Goal: Task Accomplishment & Management: Manage account settings

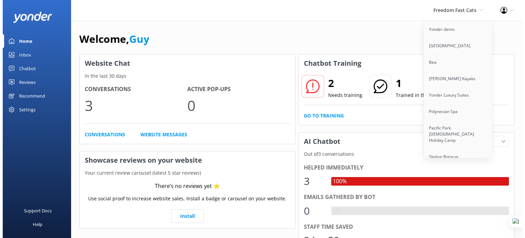
scroll to position [3917, 0]
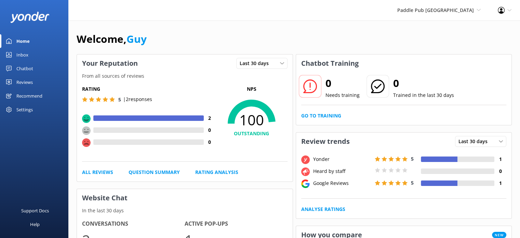
click at [26, 83] on div "Reviews" at bounding box center [24, 82] width 16 height 14
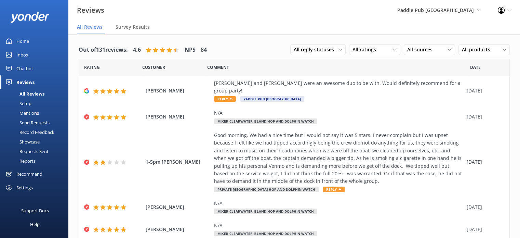
click at [29, 150] on div "Requests Sent" at bounding box center [26, 151] width 44 height 10
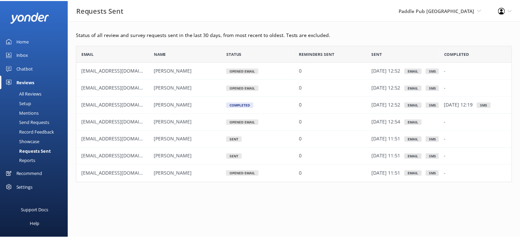
scroll to position [132, 435]
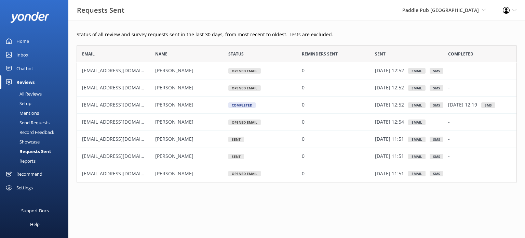
click at [25, 44] on div "Home" at bounding box center [22, 41] width 13 height 14
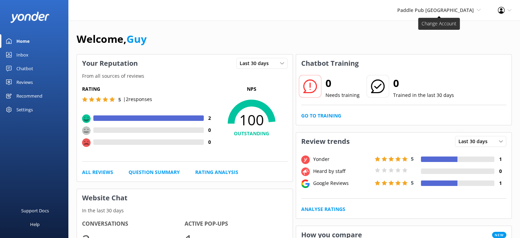
click at [466, 12] on span "Paddle Pub [GEOGRAPHIC_DATA]" at bounding box center [435, 10] width 77 height 6
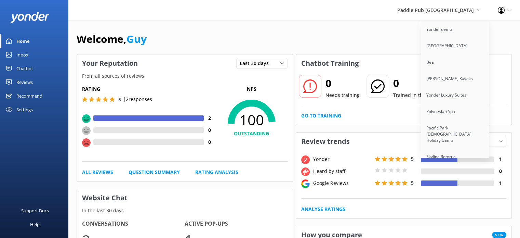
scroll to position [3933, 0]
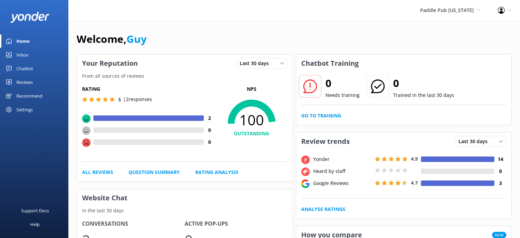
click at [34, 81] on link "Reviews" at bounding box center [34, 82] width 68 height 14
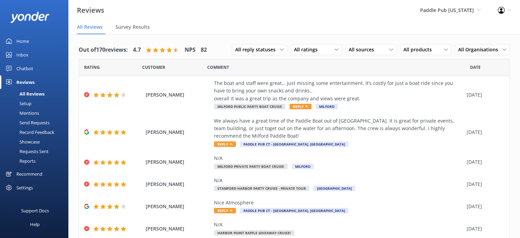
click at [28, 105] on div "Setup" at bounding box center [17, 104] width 27 height 10
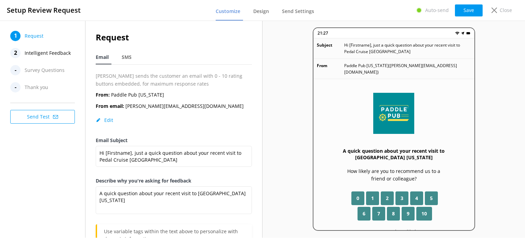
click at [45, 54] on span "Intelligent Feedback" at bounding box center [48, 53] width 46 height 10
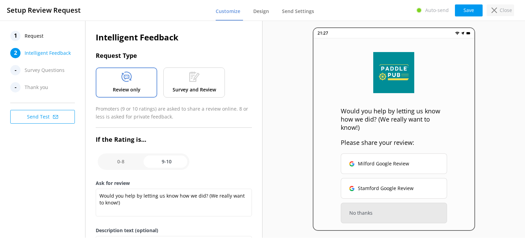
click at [506, 9] on p "Close" at bounding box center [506, 10] width 12 height 8
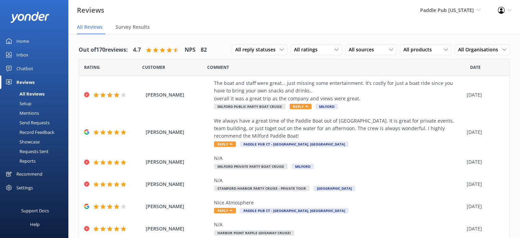
click at [27, 185] on div "Settings" at bounding box center [24, 188] width 16 height 14
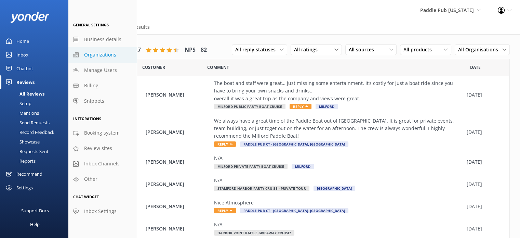
click at [104, 54] on span "Organizations" at bounding box center [100, 55] width 32 height 8
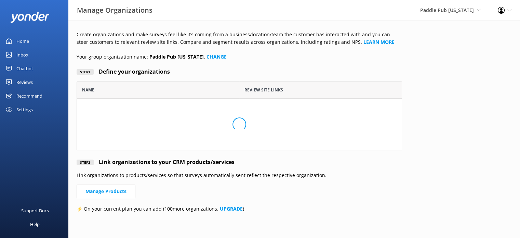
scroll to position [5, 5]
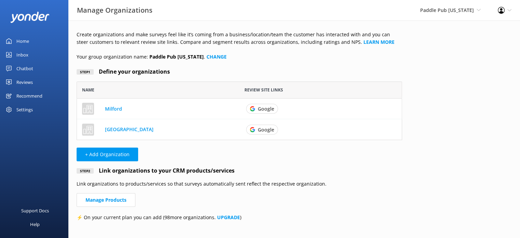
click at [34, 111] on div "Settings" at bounding box center [34, 110] width 68 height 14
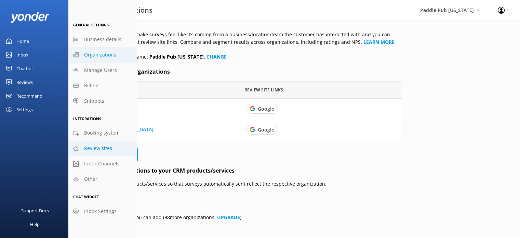
click at [93, 146] on span "Review sites" at bounding box center [98, 148] width 28 height 8
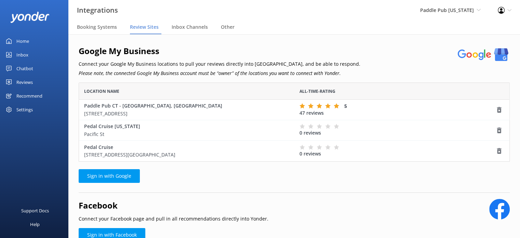
scroll to position [74, 426]
click at [35, 109] on div "Settings" at bounding box center [34, 110] width 68 height 14
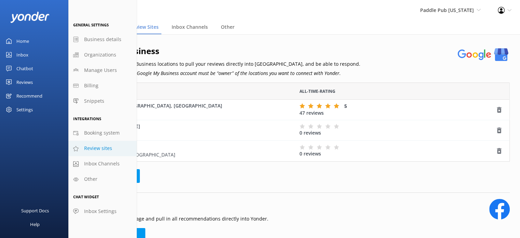
click at [413, 65] on div "Google My Business Connect your Google My Business locations to pull your revie…" at bounding box center [294, 61] width 431 height 34
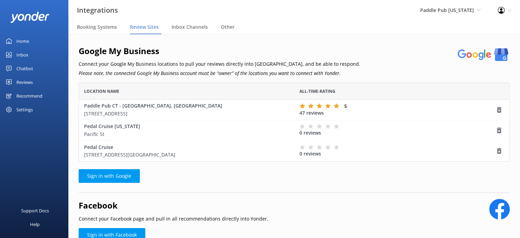
click at [28, 79] on div "Reviews" at bounding box center [24, 82] width 16 height 14
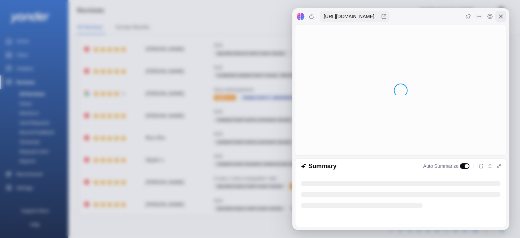
click at [499, 13] on div at bounding box center [501, 16] width 11 height 11
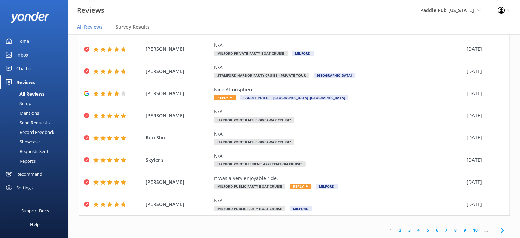
click at [28, 161] on div "Reports" at bounding box center [19, 161] width 31 height 10
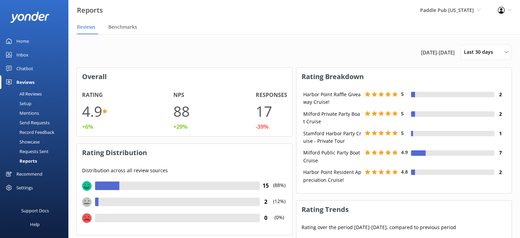
scroll to position [68, 210]
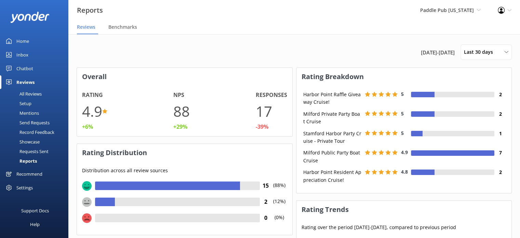
click at [26, 94] on div "All Reviews" at bounding box center [23, 94] width 38 height 10
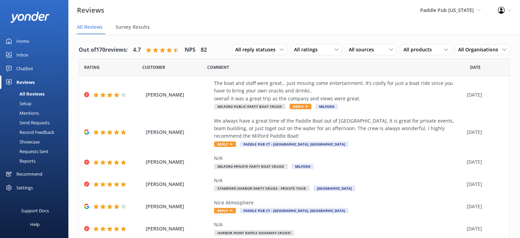
click at [26, 187] on div "Settings" at bounding box center [24, 188] width 16 height 14
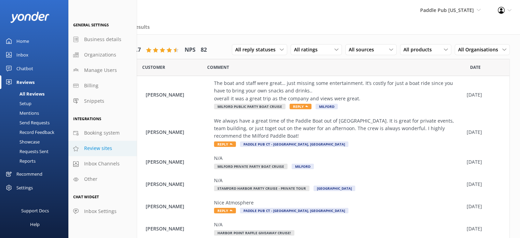
click at [98, 153] on link "Review sites" at bounding box center [102, 148] width 68 height 15
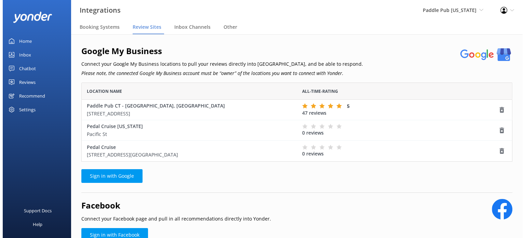
scroll to position [74, 426]
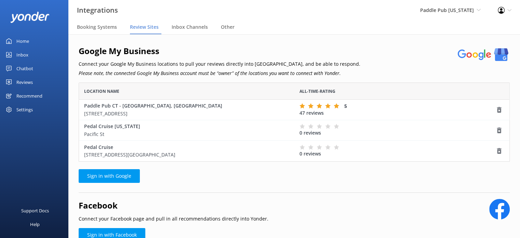
click at [31, 62] on div "Chatbot" at bounding box center [24, 69] width 17 height 14
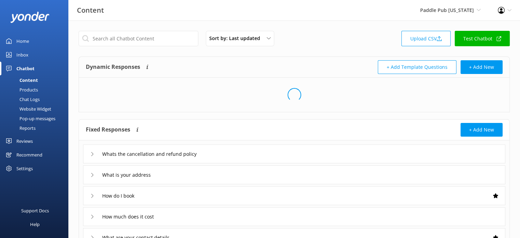
click at [25, 143] on div "Reviews" at bounding box center [24, 141] width 16 height 14
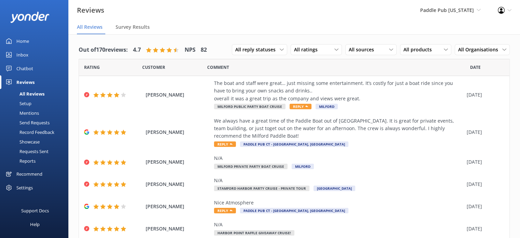
click at [22, 102] on div "Setup" at bounding box center [17, 104] width 27 height 10
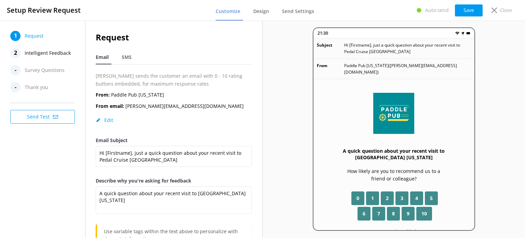
click at [35, 53] on span "Intelligent Feedback" at bounding box center [48, 53] width 46 height 10
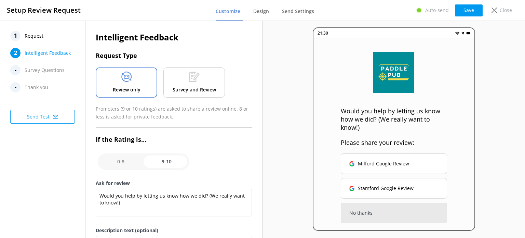
scroll to position [34, 0]
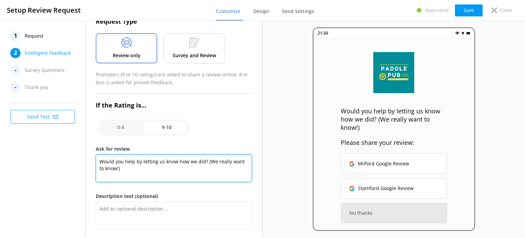
drag, startPoint x: 129, startPoint y: 170, endPoint x: 92, endPoint y: 155, distance: 40.5
click at [92, 155] on div "Intelligent Feedback Request Type Review only Survey and Review Promoters (9 or…" at bounding box center [174, 148] width 177 height 325
paste textarea "e’d love to hear about your experience on Paddle Pub Connecticut! Please take a…"
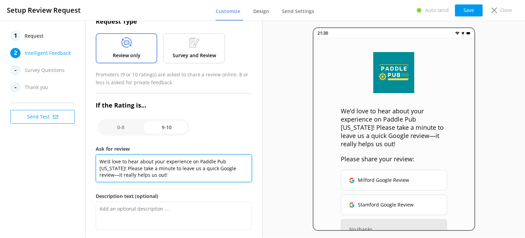
click at [197, 161] on textarea "We’d love to hear about your experience on Paddle Pub Connecticut! Please take …" at bounding box center [174, 168] width 156 height 28
drag, startPoint x: 126, startPoint y: 167, endPoint x: 100, endPoint y: 167, distance: 26.0
click at [100, 167] on textarea "We’d love to hear about your experience on our Paddle Pub Connecticut! Please t…" at bounding box center [174, 168] width 156 height 28
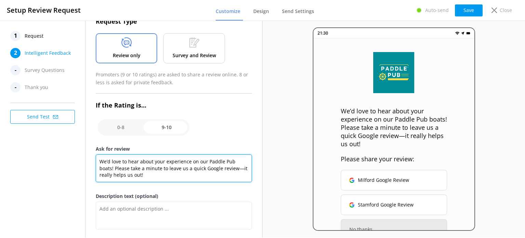
drag, startPoint x: 236, startPoint y: 167, endPoint x: 244, endPoint y: 169, distance: 8.2
click at [244, 169] on textarea "We’d love to hear about your experience on our Paddle Pub boats! Please take a …" at bounding box center [174, 168] width 156 height 28
click at [99, 160] on textarea "We’d love to hear about your experience on our Paddle Pub boats! Please take a …" at bounding box center [174, 168] width 156 height 28
paste textarea "🚤✨"
click at [123, 168] on textarea "🚤✨We’d love to hear about your experience on our Paddle Pub boats! Please take …" at bounding box center [174, 168] width 156 height 28
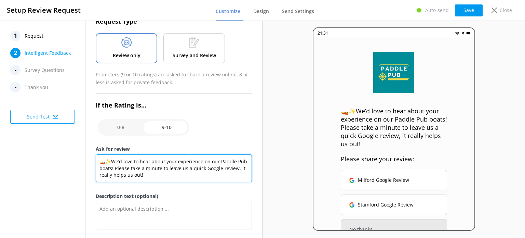
click at [124, 167] on textarea "🚤✨We’d love to hear about your experience on our Paddle Pub boats! Please take …" at bounding box center [174, 168] width 156 height 28
paste textarea "🙌"
click at [105, 161] on textarea "🚤✨We’d love to hear about your experience on our Paddle Pub boats! 🙌 Please tak…" at bounding box center [174, 168] width 156 height 28
drag, startPoint x: 172, startPoint y: 174, endPoint x: 123, endPoint y: 171, distance: 48.3
click at [123, 171] on textarea "✨We’d love to hear about your experience on our Paddle Pub boats! 🙌 Please take…" at bounding box center [174, 168] width 156 height 28
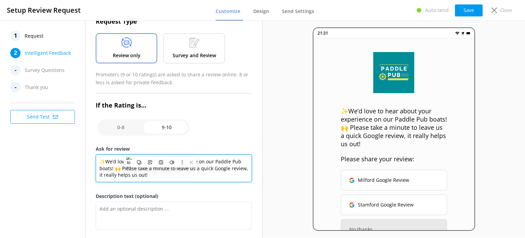
paste textarea "Share your experience with a quick Google review to help others discover the fu…"
click at [183, 178] on textarea "✨We’d love to hear about your experience on our Paddle Pub boats! 🙌 Share your …" at bounding box center [174, 168] width 156 height 28
drag, startPoint x: 111, startPoint y: 168, endPoint x: 97, endPoint y: 169, distance: 14.1
click at [97, 169] on textarea "✨We’d love to hear about your experience on our Paddle Pub boats! 🙌 Share your …" at bounding box center [174, 168] width 156 height 28
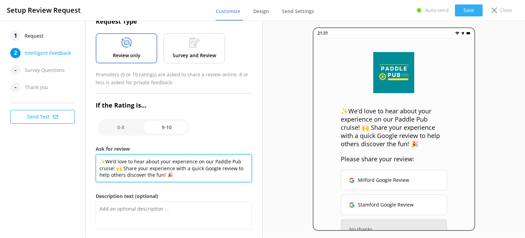
type textarea "✨We’d love to hear about your experience on our Paddle Pub cruise! 🙌 Share your…"
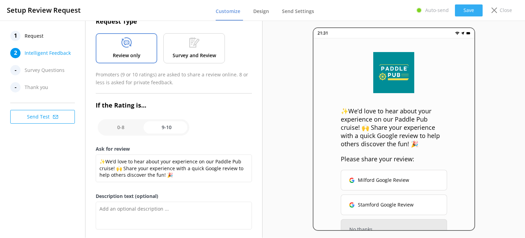
click at [465, 12] on button "Save" at bounding box center [469, 10] width 28 height 12
click at [465, 13] on button "Save" at bounding box center [469, 10] width 28 height 12
click at [504, 7] on p "Close" at bounding box center [506, 10] width 12 height 8
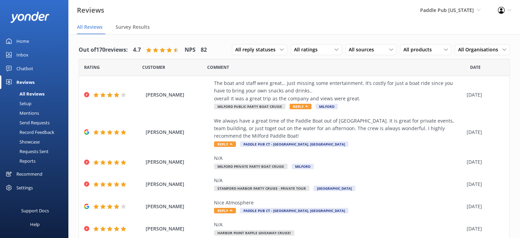
click at [34, 187] on div "Settings" at bounding box center [34, 188] width 68 height 14
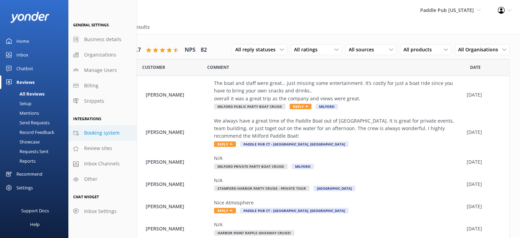
click at [104, 135] on span "Booking system" at bounding box center [102, 133] width 36 height 8
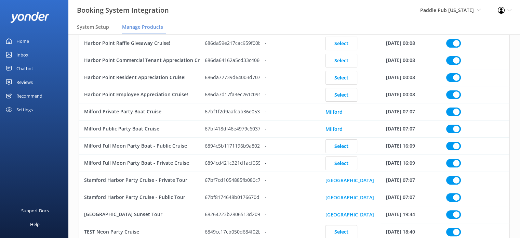
scroll to position [157, 0]
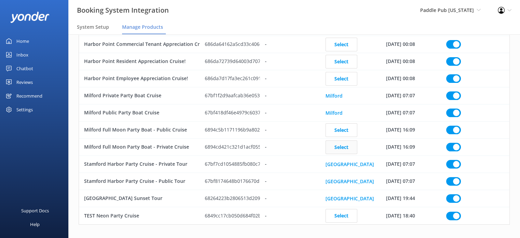
click at [338, 140] on button "Select" at bounding box center [342, 147] width 32 height 14
checkbox input "true"
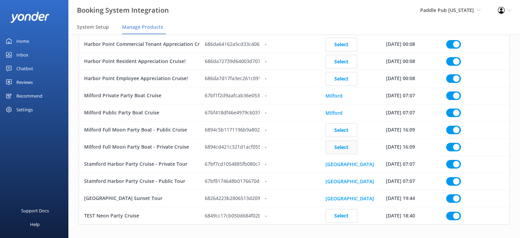
checkbox input "true"
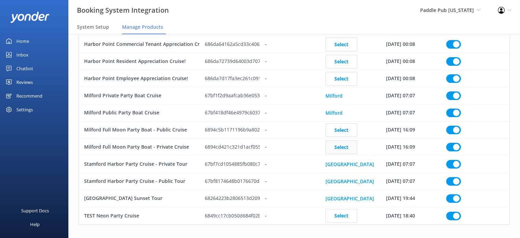
checkbox input "true"
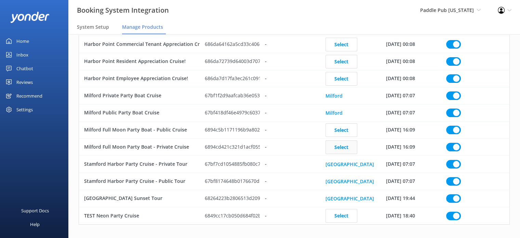
checkbox input "true"
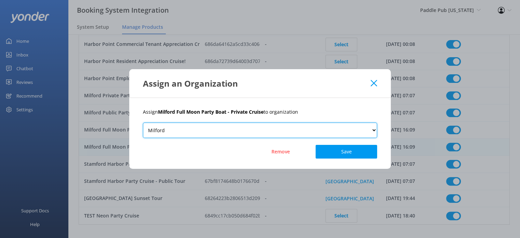
click at [310, 131] on select "Milford Stamford" at bounding box center [260, 129] width 234 height 15
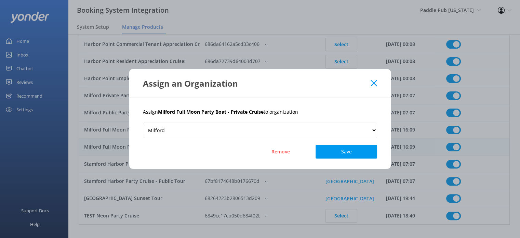
click at [352, 113] on p "Assign Milford Full Moon Party Boat - Private Cruise to organization" at bounding box center [260, 112] width 234 height 8
click at [363, 148] on button "Save" at bounding box center [347, 152] width 62 height 14
checkbox input "true"
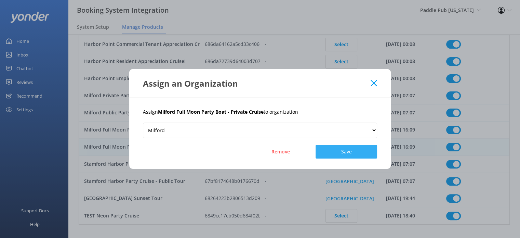
checkbox input "true"
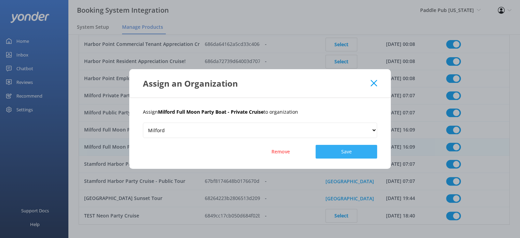
checkbox input "true"
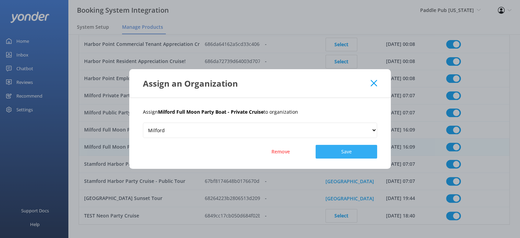
checkbox input "true"
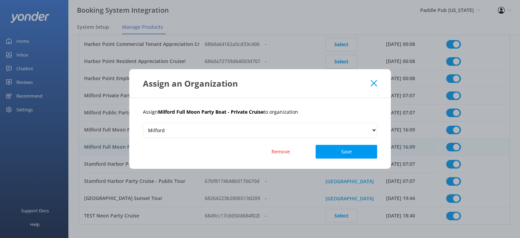
checkbox input "true"
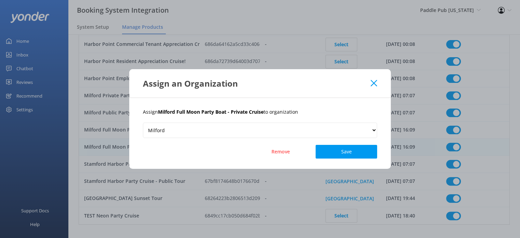
checkbox input "true"
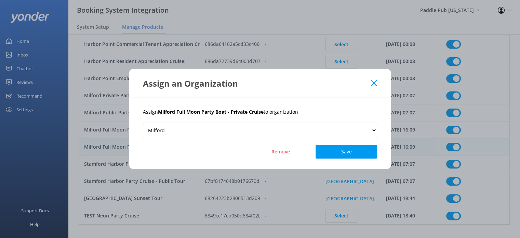
checkbox input "true"
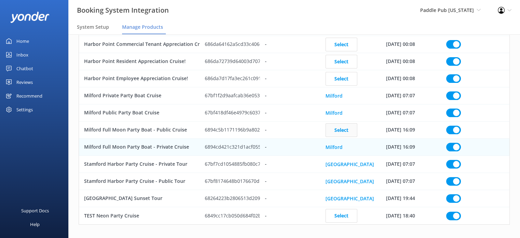
click at [342, 124] on button "Select" at bounding box center [342, 130] width 32 height 14
checkbox input "true"
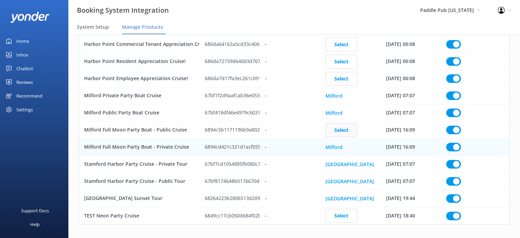
checkbox input "true"
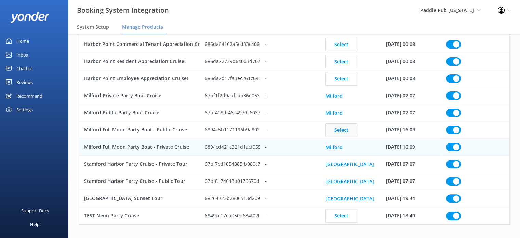
checkbox input "true"
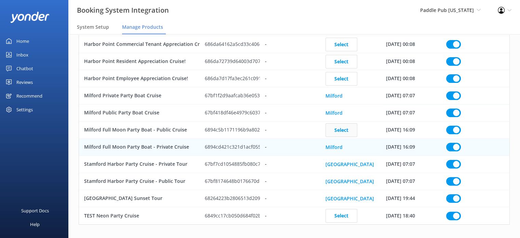
checkbox input "true"
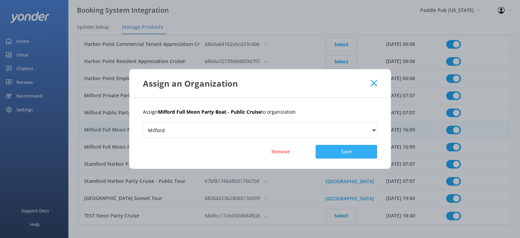
click at [342, 156] on button "Save" at bounding box center [347, 152] width 62 height 14
checkbox input "true"
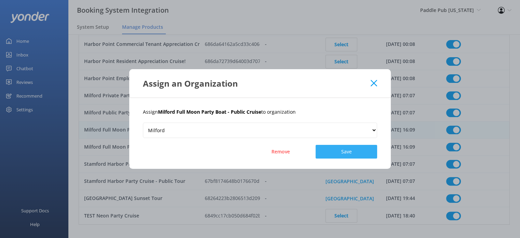
checkbox input "true"
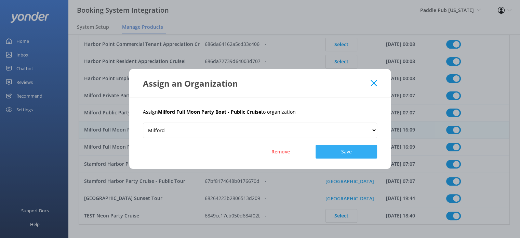
checkbox input "true"
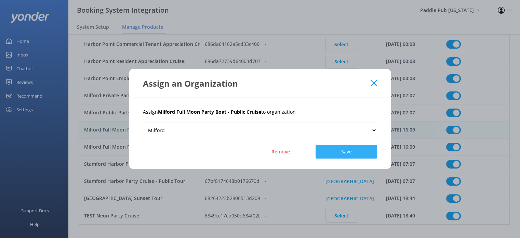
checkbox input "true"
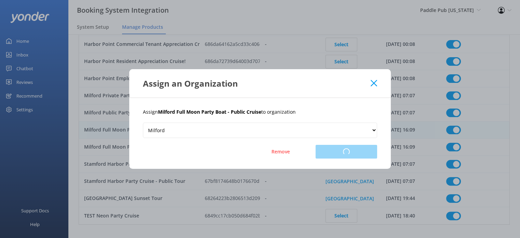
checkbox input "true"
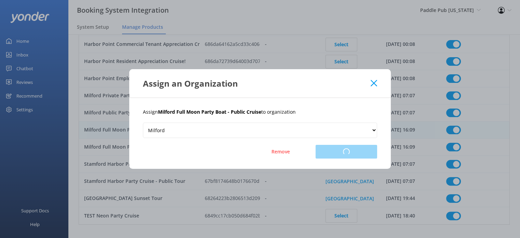
checkbox input "true"
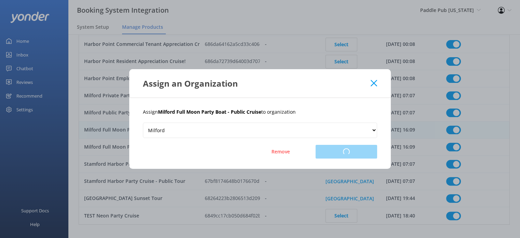
checkbox input "true"
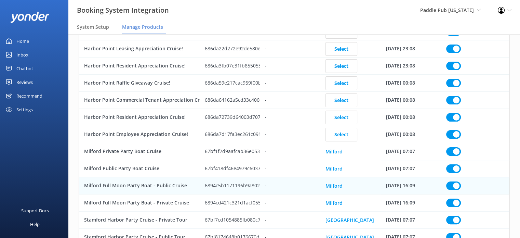
scroll to position [21, 0]
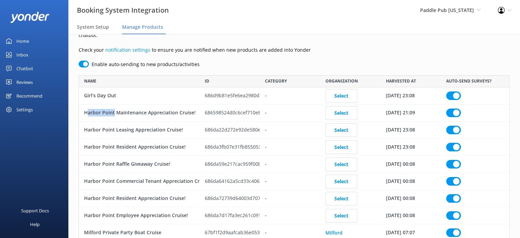
drag, startPoint x: 114, startPoint y: 105, endPoint x: 86, endPoint y: 104, distance: 27.7
click at [86, 104] on div "Harbor Point Maintenance Appreciation Cruise!" at bounding box center [139, 112] width 121 height 17
checkbox input "true"
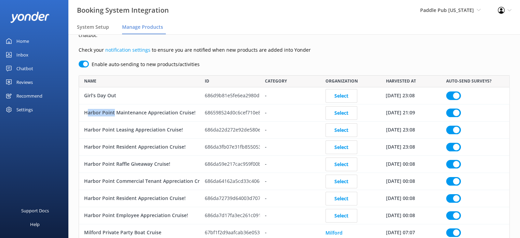
checkbox input "true"
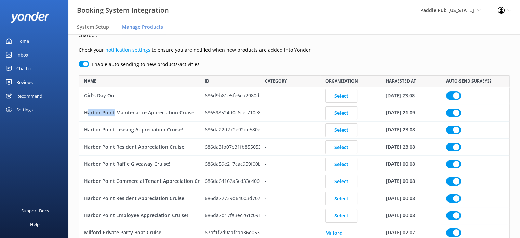
checkbox input "true"
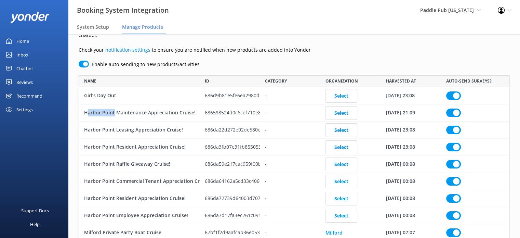
checkbox input "true"
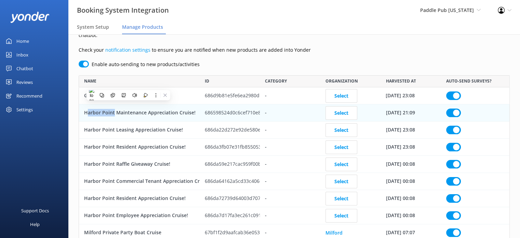
click at [93, 105] on div "Harbor Point Maintenance Appreciation Cruise!" at bounding box center [139, 112] width 121 height 17
checkbox input "true"
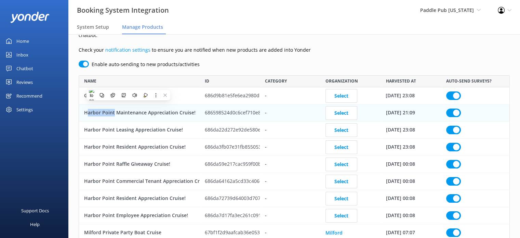
checkbox input "true"
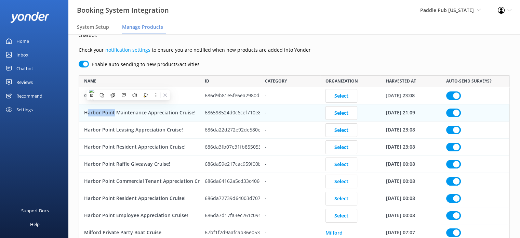
checkbox input "true"
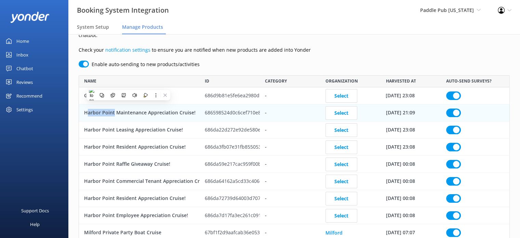
checkbox input "true"
click at [93, 105] on div "Harbor Point Maintenance Appreciation Cruise!" at bounding box center [139, 112] width 121 height 17
checkbox input "true"
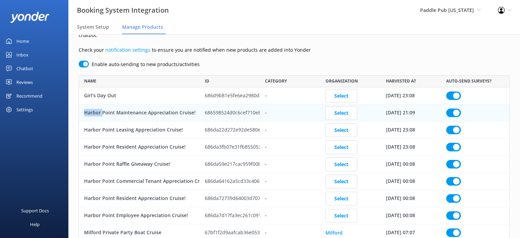
checkbox input "true"
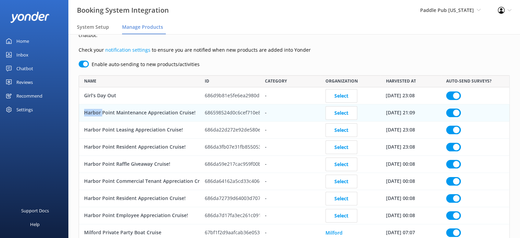
checkbox input "true"
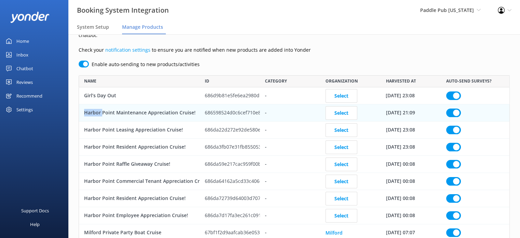
checkbox input "true"
click at [93, 105] on div "Harbor Point Maintenance Appreciation Cruise!" at bounding box center [139, 112] width 121 height 17
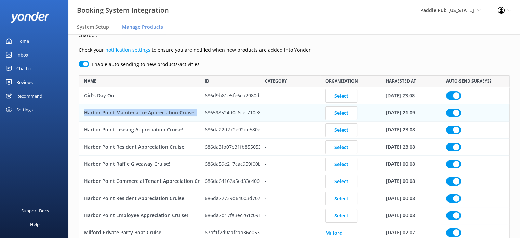
checkbox input "true"
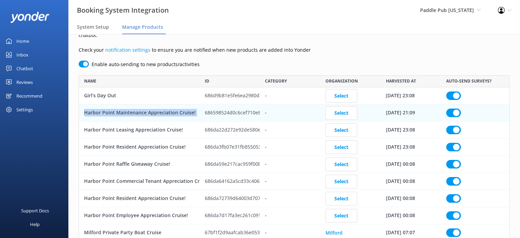
checkbox input "true"
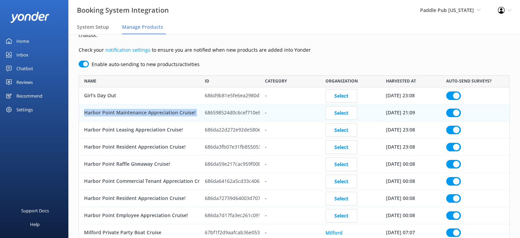
checkbox input "true"
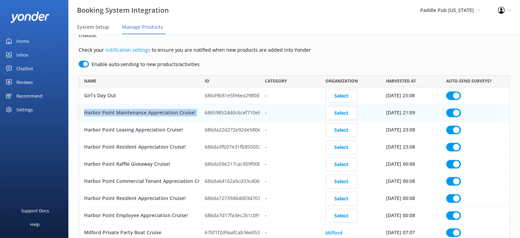
checkbox input "true"
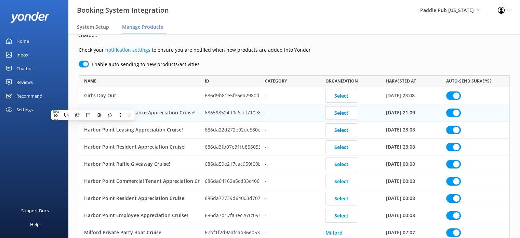
click at [127, 144] on div "Harbor Point Resident Appreciation Cruise!" at bounding box center [139, 147] width 121 height 17
checkbox input "true"
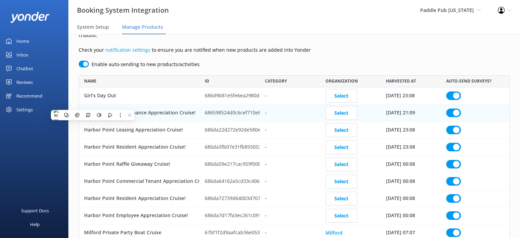
checkbox input "true"
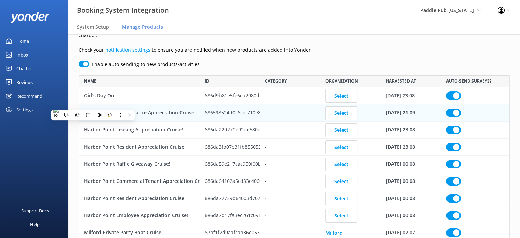
checkbox input "true"
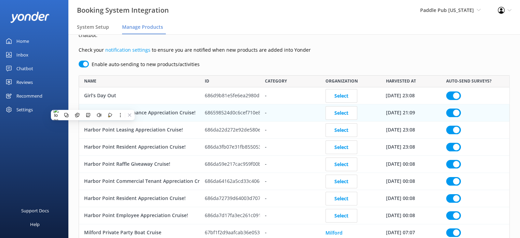
checkbox input "true"
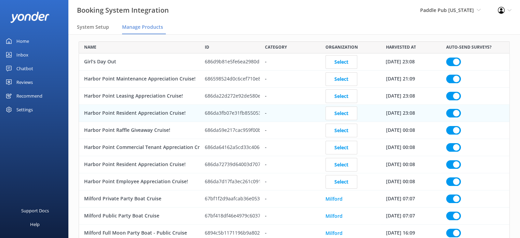
scroll to position [55, 0]
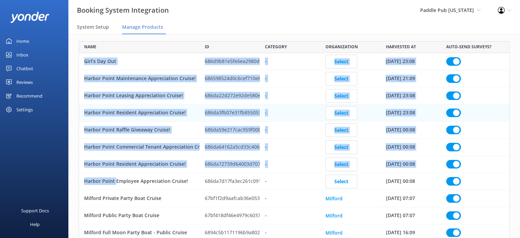
drag, startPoint x: 115, startPoint y: 172, endPoint x: 77, endPoint y: 172, distance: 38.0
click at [77, 172] on div "Manage details of each product we found in your booking system so you can get t…" at bounding box center [294, 163] width 452 height 369
click at [96, 173] on div "Harbor Point Employee Appreciation Cruise!" at bounding box center [139, 181] width 121 height 17
checkbox input "true"
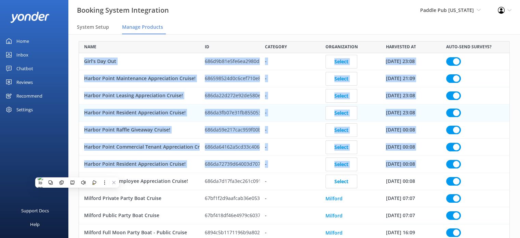
checkbox input "true"
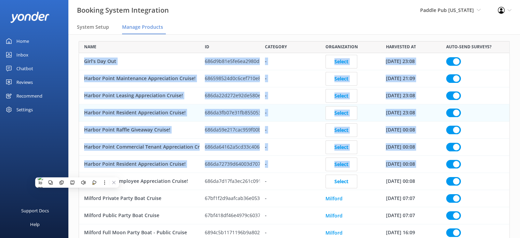
checkbox input "true"
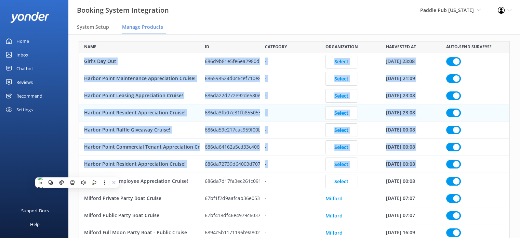
checkbox input "true"
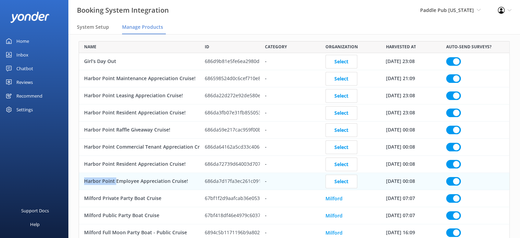
drag, startPoint x: 115, startPoint y: 173, endPoint x: 82, endPoint y: 174, distance: 33.2
click at [82, 174] on div "Harbor Point Employee Appreciation Cruise!" at bounding box center [139, 181] width 121 height 17
checkbox input "true"
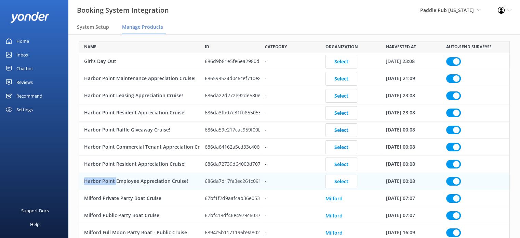
checkbox input "true"
copy div "Harbor Point"
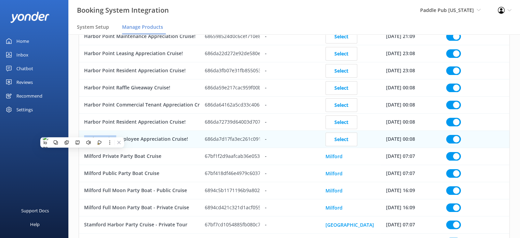
scroll to position [89, 0]
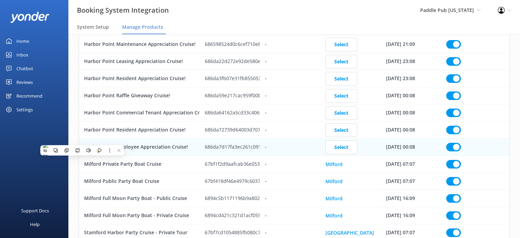
click at [298, 121] on div "-" at bounding box center [290, 129] width 61 height 17
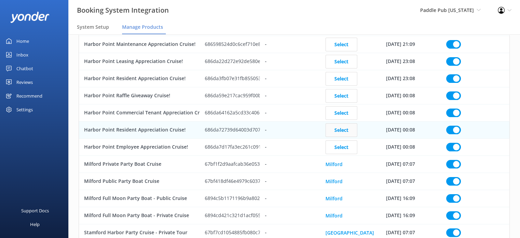
click at [345, 123] on button "Select" at bounding box center [342, 130] width 32 height 14
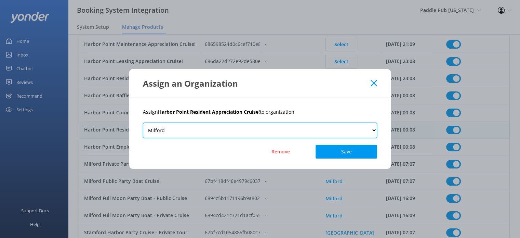
click at [292, 129] on select "Milford Stamford" at bounding box center [260, 129] width 234 height 15
click at [143, 122] on select "Milford Stamford" at bounding box center [260, 129] width 234 height 15
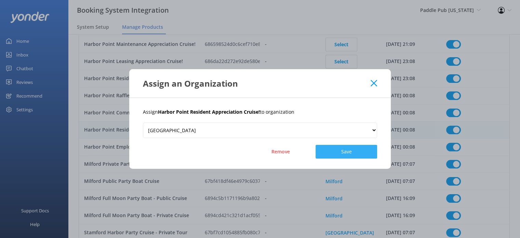
click at [347, 149] on button "Save" at bounding box center [347, 152] width 62 height 14
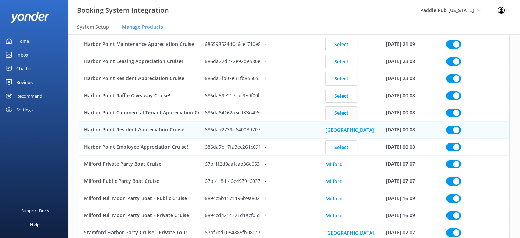
click at [339, 106] on button "Select" at bounding box center [342, 113] width 32 height 14
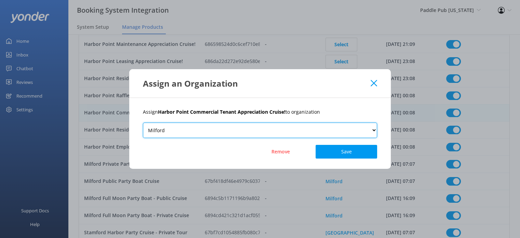
click at [284, 132] on select "Milford Stamford" at bounding box center [260, 129] width 234 height 15
click at [143, 122] on select "Milford Stamford" at bounding box center [260, 129] width 234 height 15
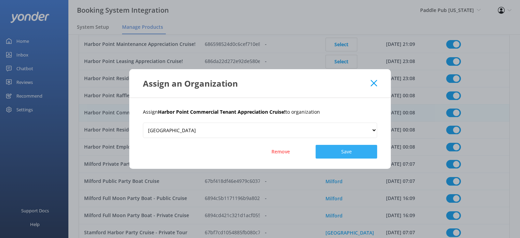
click at [352, 151] on button "Save" at bounding box center [347, 152] width 62 height 14
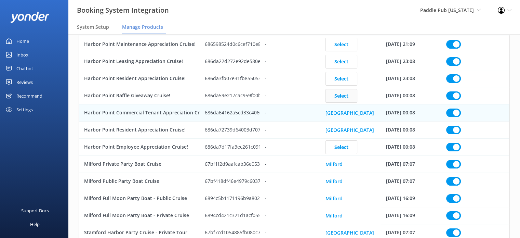
click at [336, 89] on button "Select" at bounding box center [342, 96] width 32 height 14
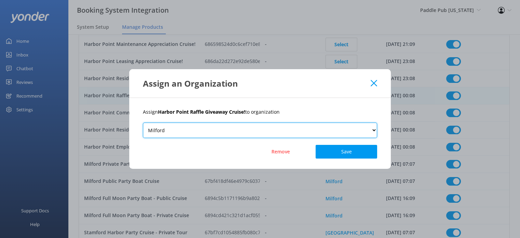
click at [289, 130] on select "Milford Stamford" at bounding box center [260, 129] width 234 height 15
click at [143, 122] on select "Milford Stamford" at bounding box center [260, 129] width 234 height 15
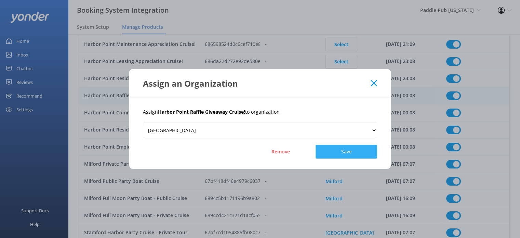
click at [347, 150] on button "Save" at bounding box center [347, 152] width 62 height 14
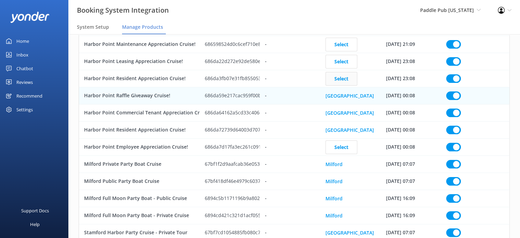
click at [343, 75] on button "Select" at bounding box center [342, 78] width 32 height 14
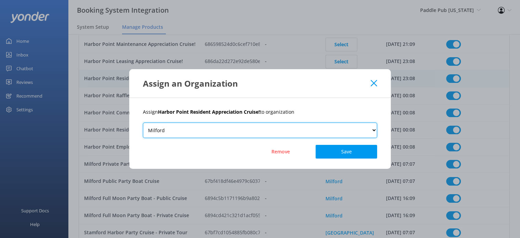
click at [295, 130] on select "Milford Stamford" at bounding box center [260, 129] width 234 height 15
click at [143, 122] on select "Milford Stamford" at bounding box center [260, 129] width 234 height 15
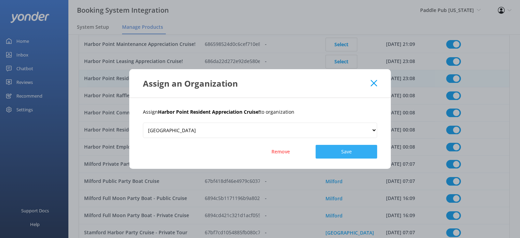
click at [352, 147] on button "Save" at bounding box center [347, 152] width 62 height 14
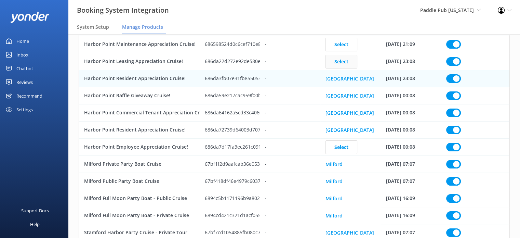
click at [335, 54] on button "Select" at bounding box center [342, 61] width 32 height 14
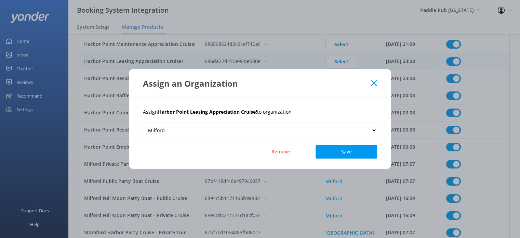
click at [276, 121] on div "Assign Harbor Point Leasing Appreciation Cruise! to organization Milford Stamfo…" at bounding box center [260, 133] width 262 height 71
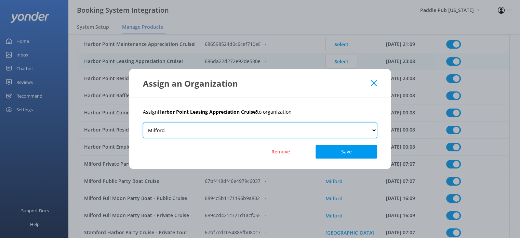
click at [276, 129] on select "Milford Stamford" at bounding box center [260, 129] width 234 height 15
click at [143, 122] on select "Milford Stamford" at bounding box center [260, 129] width 234 height 15
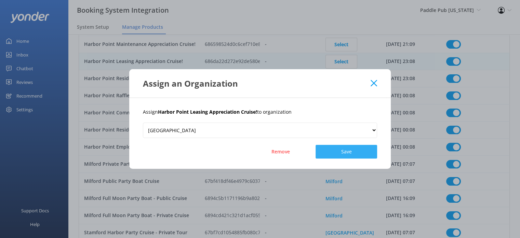
click at [355, 148] on button "Save" at bounding box center [347, 152] width 62 height 14
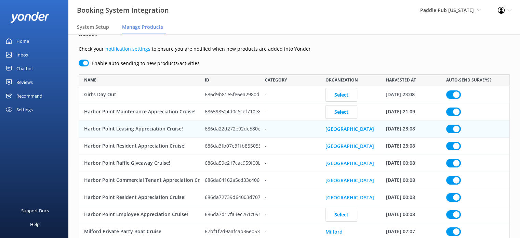
scroll to position [21, 0]
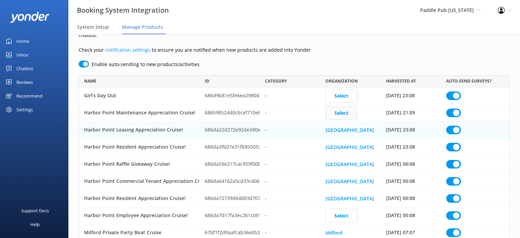
click at [336, 106] on button "Select" at bounding box center [342, 113] width 32 height 14
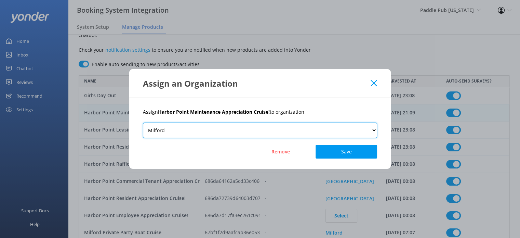
click at [307, 125] on select "Milford Stamford" at bounding box center [260, 129] width 234 height 15
click at [143, 122] on select "Milford Stamford" at bounding box center [260, 129] width 234 height 15
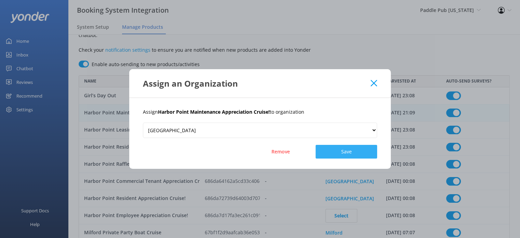
click at [358, 154] on button "Save" at bounding box center [347, 152] width 62 height 14
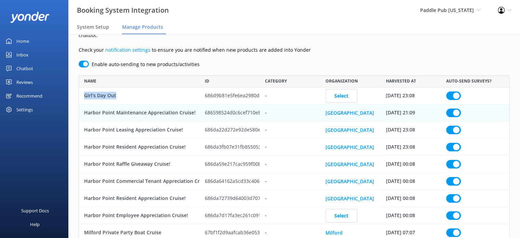
drag, startPoint x: 123, startPoint y: 89, endPoint x: 85, endPoint y: 87, distance: 38.0
click at [85, 87] on div "Girl’s Day Out" at bounding box center [139, 95] width 121 height 17
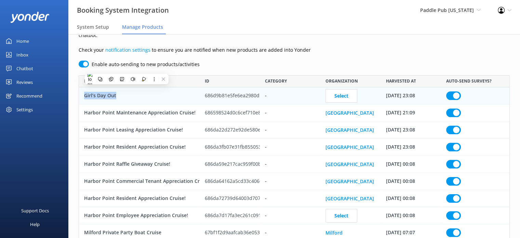
copy div "Girl’s Day Out"
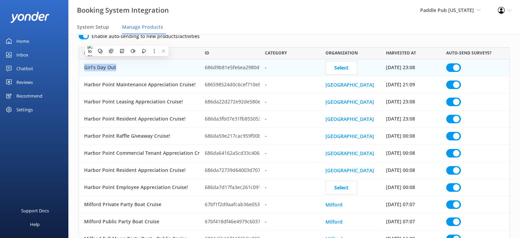
scroll to position [89, 0]
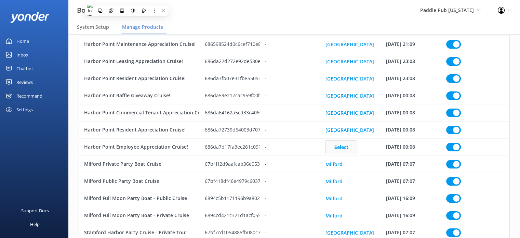
click at [342, 141] on button "Select" at bounding box center [342, 147] width 32 height 14
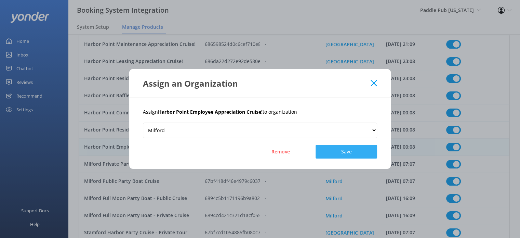
click at [346, 148] on button "Save" at bounding box center [347, 152] width 62 height 14
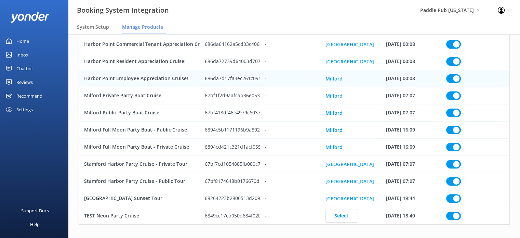
scroll to position [0, 0]
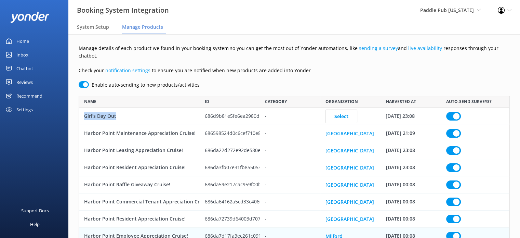
click at [141, 115] on div "Girl’s Day Out" at bounding box center [139, 116] width 121 height 17
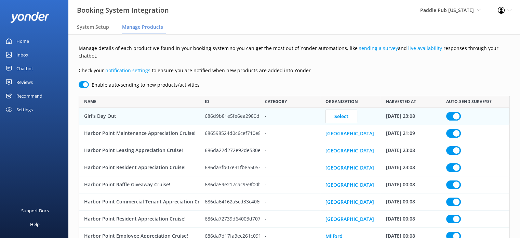
click at [27, 37] on div "Home" at bounding box center [22, 41] width 13 height 14
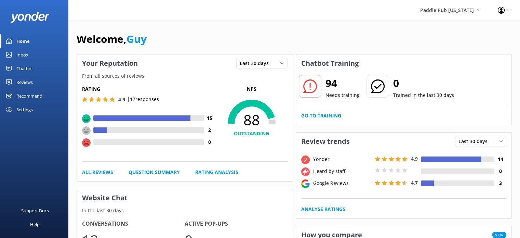
click at [30, 68] on div "Chatbot" at bounding box center [24, 69] width 17 height 14
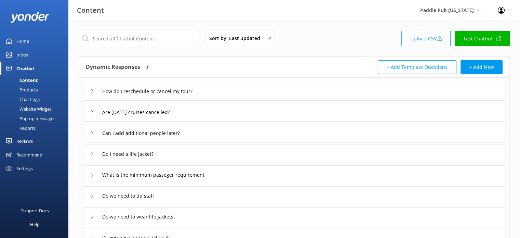
click at [26, 57] on div "Inbox" at bounding box center [22, 55] width 12 height 14
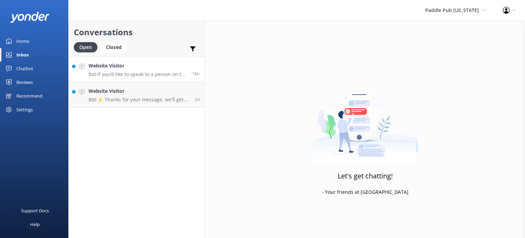
click at [141, 69] on h4 "Website Visitor" at bounding box center [138, 66] width 99 height 8
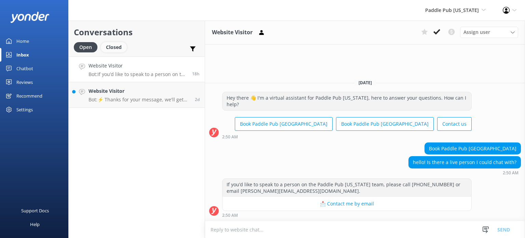
click at [117, 45] on div "Closed" at bounding box center [114, 47] width 26 height 10
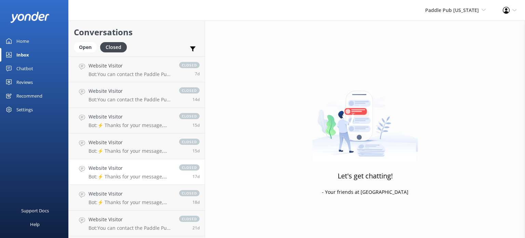
click at [143, 163] on link "Website Visitor Bot: ⚡ Thanks for your message, we'll get back to you as soon a…" at bounding box center [137, 172] width 136 height 26
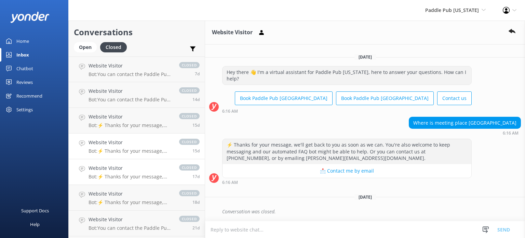
click at [143, 153] on p "Bot: ⚡ Thanks for your message, we'll get back to you as soon as we can. You're…" at bounding box center [131, 151] width 84 height 6
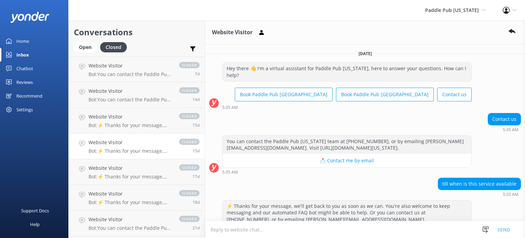
scroll to position [131, 0]
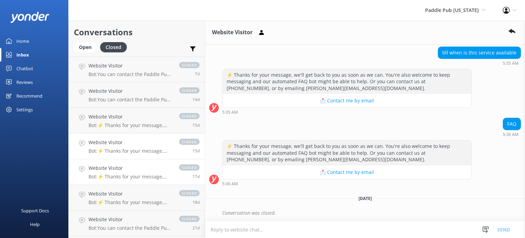
click at [141, 176] on p "Bot: ⚡ Thanks for your message, we'll get back to you as soon as we can. You're…" at bounding box center [131, 176] width 84 height 6
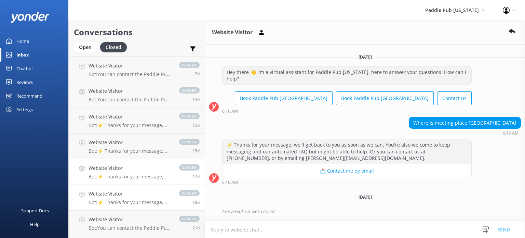
click at [143, 198] on div "Website Visitor Bot: ⚡ Thanks for your message, we'll get back to you as soon a…" at bounding box center [131, 197] width 84 height 15
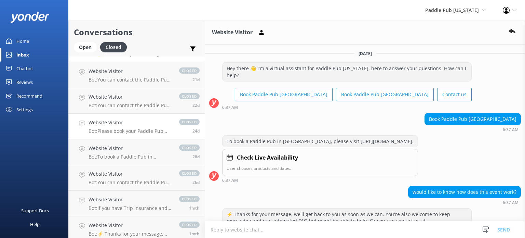
scroll to position [205, 0]
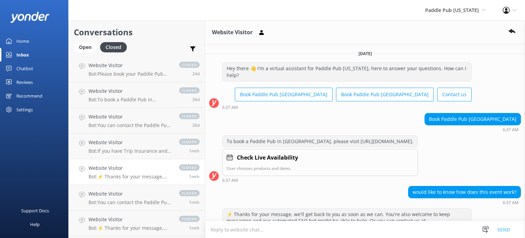
click at [132, 175] on p "Bot: ⚡ Thanks for your message, we'll get back to you as soon as we can. You're…" at bounding box center [131, 176] width 84 height 6
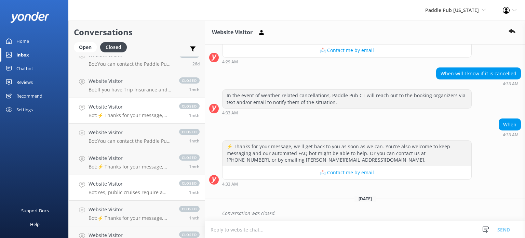
scroll to position [274, 0]
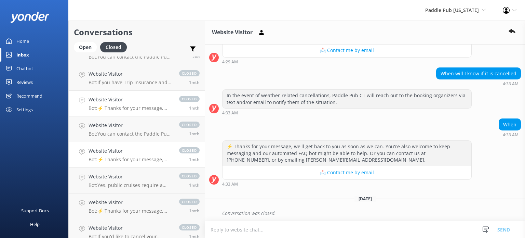
click at [130, 162] on p "Bot: ⚡ Thanks for your message, we'll get back to you as soon as we can. You're…" at bounding box center [131, 159] width 84 height 6
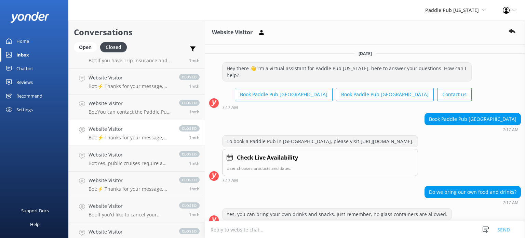
scroll to position [308, 0]
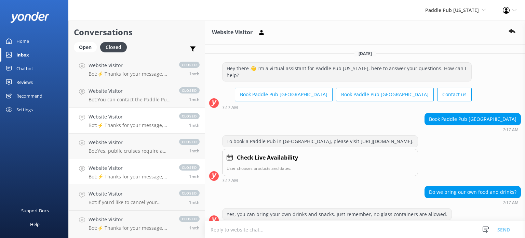
click at [126, 172] on div "Website Visitor Bot: ⚡ Thanks for your message, we'll get back to you as soon a…" at bounding box center [131, 171] width 84 height 15
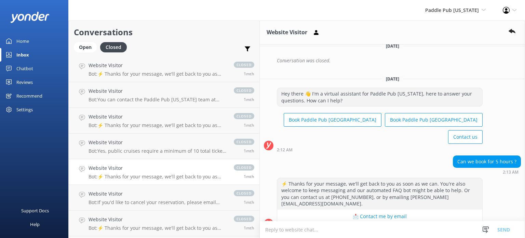
scroll to position [189, 0]
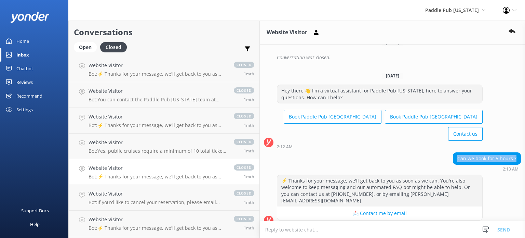
drag, startPoint x: 455, startPoint y: 121, endPoint x: 519, endPoint y: 121, distance: 64.0
click at [519, 152] on div "Can we book for 5 hours ? 2:13 AM" at bounding box center [392, 161] width 265 height 19
copy div "Can we book for 5 hours ?"
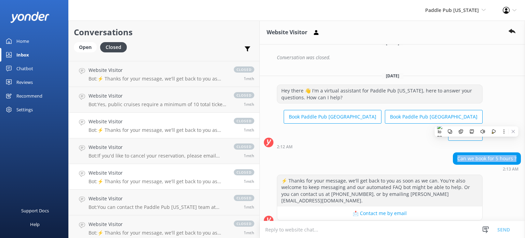
scroll to position [376, 0]
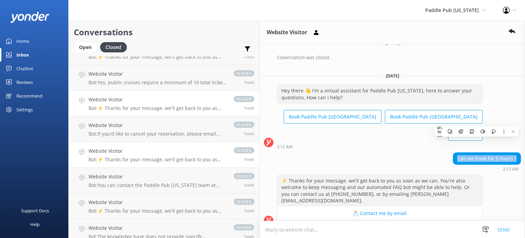
click at [140, 153] on h4 "Website Visitor" at bounding box center [158, 151] width 139 height 8
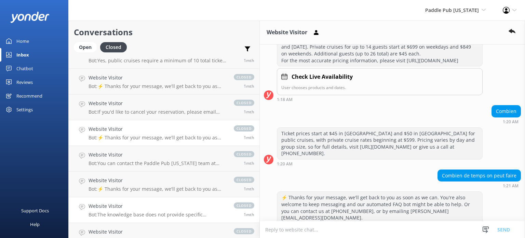
scroll to position [410, 0]
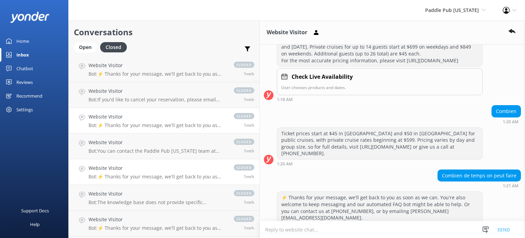
click at [119, 174] on p "Bot: ⚡ Thanks for your message, we'll get back to you as soon as we can. You're…" at bounding box center [158, 176] width 139 height 6
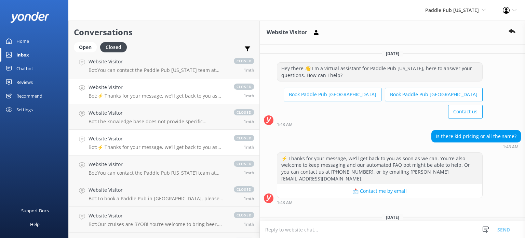
scroll to position [513, 0]
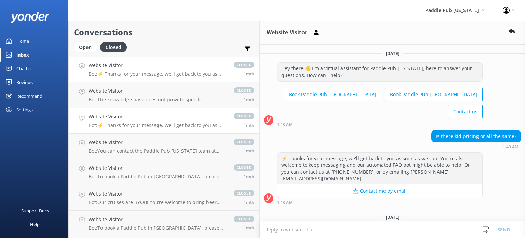
click at [134, 126] on p "Bot: ⚡ Thanks for your message, we'll get back to you as soon as we can. You're…" at bounding box center [158, 125] width 139 height 6
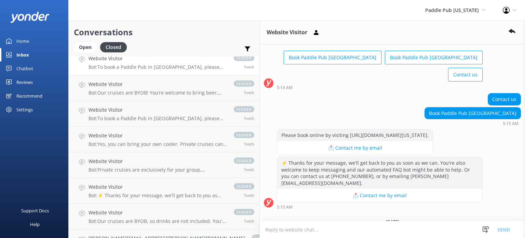
scroll to position [650, 0]
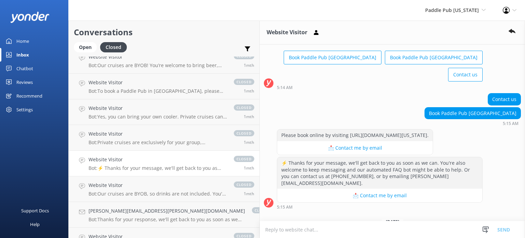
click at [126, 160] on h4 "Website Visitor" at bounding box center [158, 160] width 139 height 8
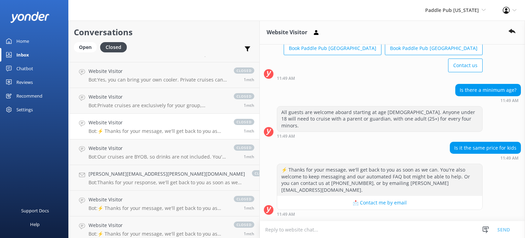
scroll to position [752, 0]
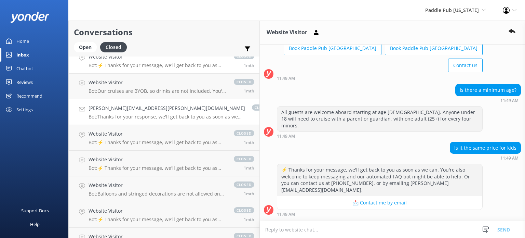
click at [135, 113] on div "Courtney.lynn.98@gmail.com Bot: Thanks for your response, we'll get back to you…" at bounding box center [167, 111] width 157 height 15
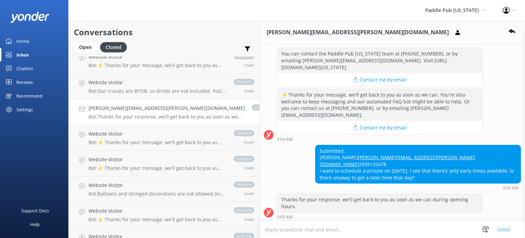
scroll to position [121, 0]
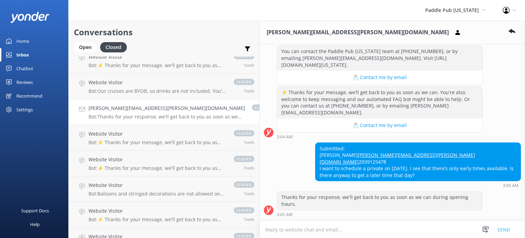
drag, startPoint x: 273, startPoint y: 148, endPoint x: 399, endPoint y: 152, distance: 126.3
click at [399, 152] on div "Submitted: Courtney fahan Courtney.lynn.98@gmail.com 2039125478 I want to sched…" at bounding box center [418, 162] width 205 height 38
click at [363, 147] on div "Submitted: Courtney fahan Courtney.lynn.98@gmail.com 2039125478 I want to sched…" at bounding box center [418, 162] width 205 height 38
click at [148, 135] on h4 "Website Visitor" at bounding box center [158, 134] width 139 height 8
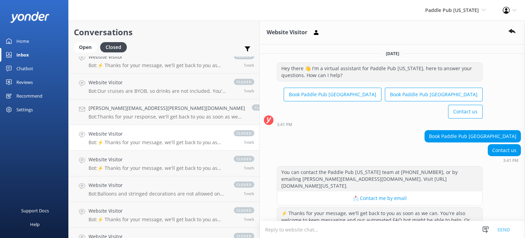
scroll to position [43, 0]
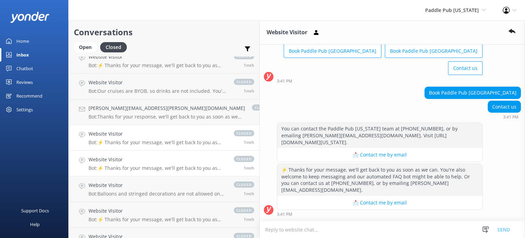
click at [141, 164] on div "Website Visitor Bot: ⚡ Thanks for your message, we'll get back to you as soon a…" at bounding box center [158, 163] width 139 height 15
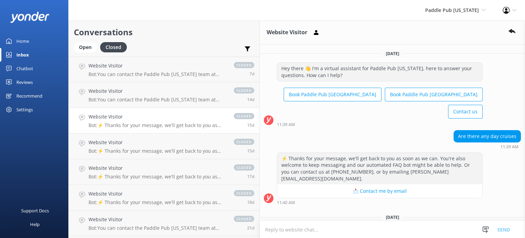
click at [131, 121] on div "Website Visitor Bot: ⚡ Thanks for your message, we'll get back to you as soon a…" at bounding box center [158, 120] width 139 height 15
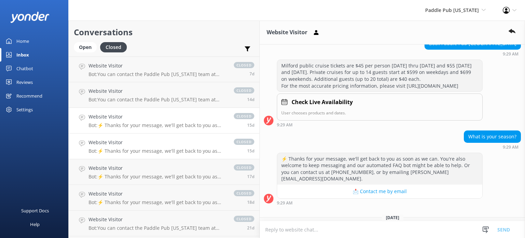
scroll to position [95, 0]
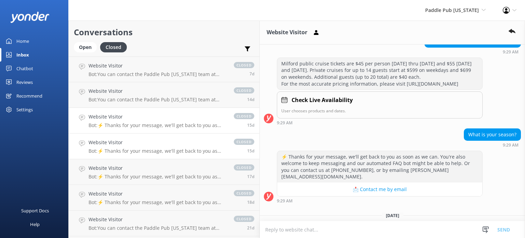
click at [135, 139] on h4 "Website Visitor" at bounding box center [158, 143] width 139 height 8
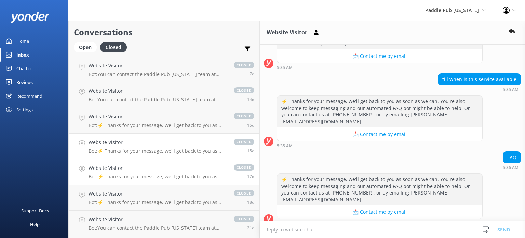
scroll to position [131, 0]
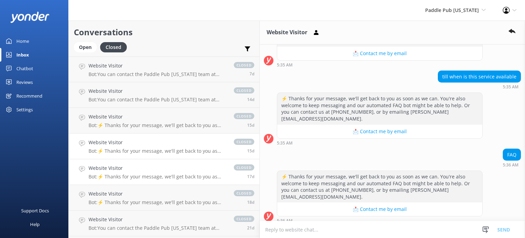
click at [135, 169] on h4 "Website Visitor" at bounding box center [158, 168] width 139 height 8
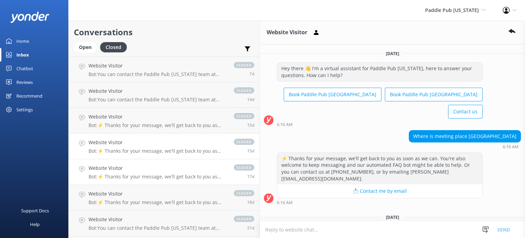
click at [133, 149] on p "Bot: ⚡ Thanks for your message, we'll get back to you as soon as we can. You're…" at bounding box center [158, 151] width 139 height 6
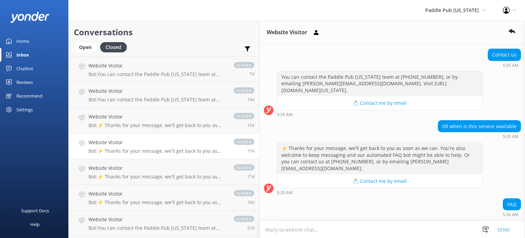
scroll to position [131, 0]
